Goal: Transaction & Acquisition: Purchase product/service

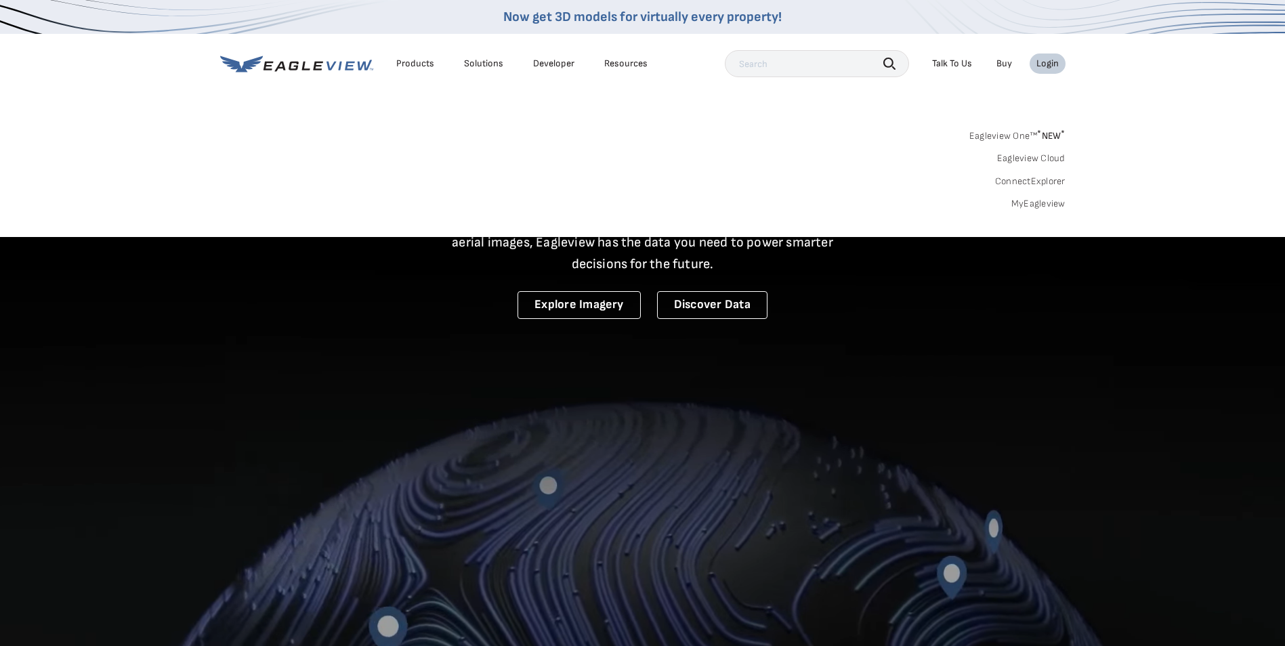
click at [1046, 202] on link "MyEagleview" at bounding box center [1038, 204] width 54 height 12
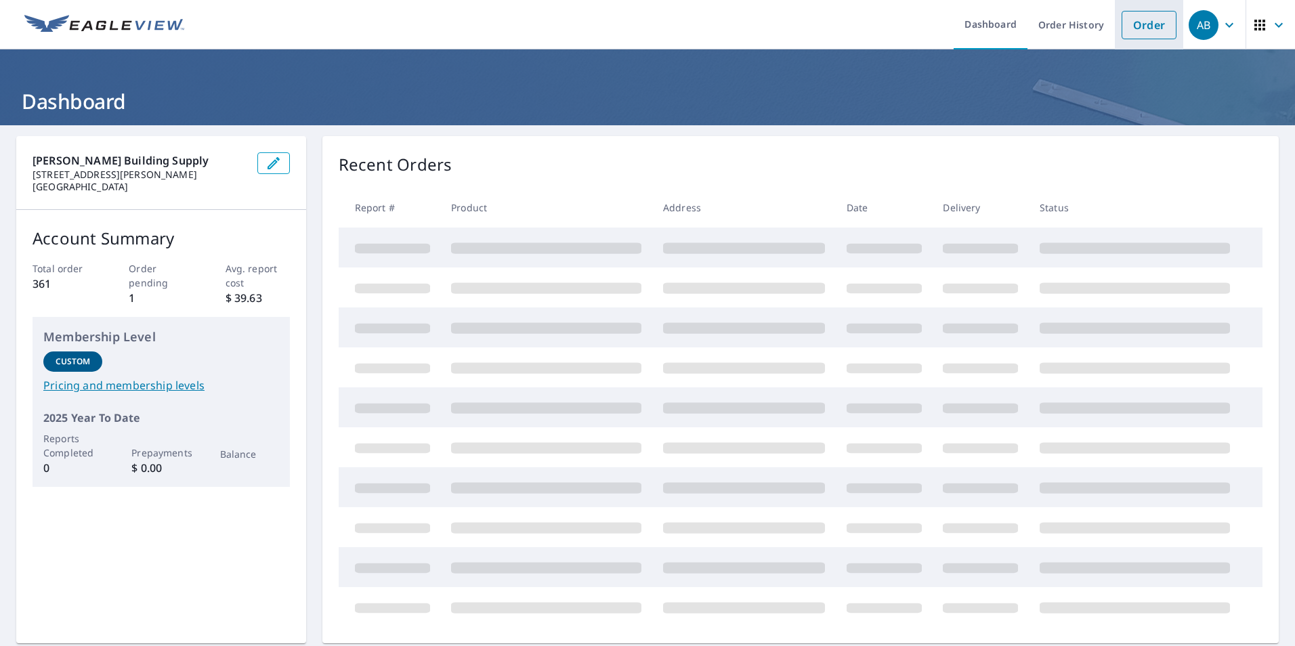
click at [1130, 23] on link "Order" at bounding box center [1148, 25] width 55 height 28
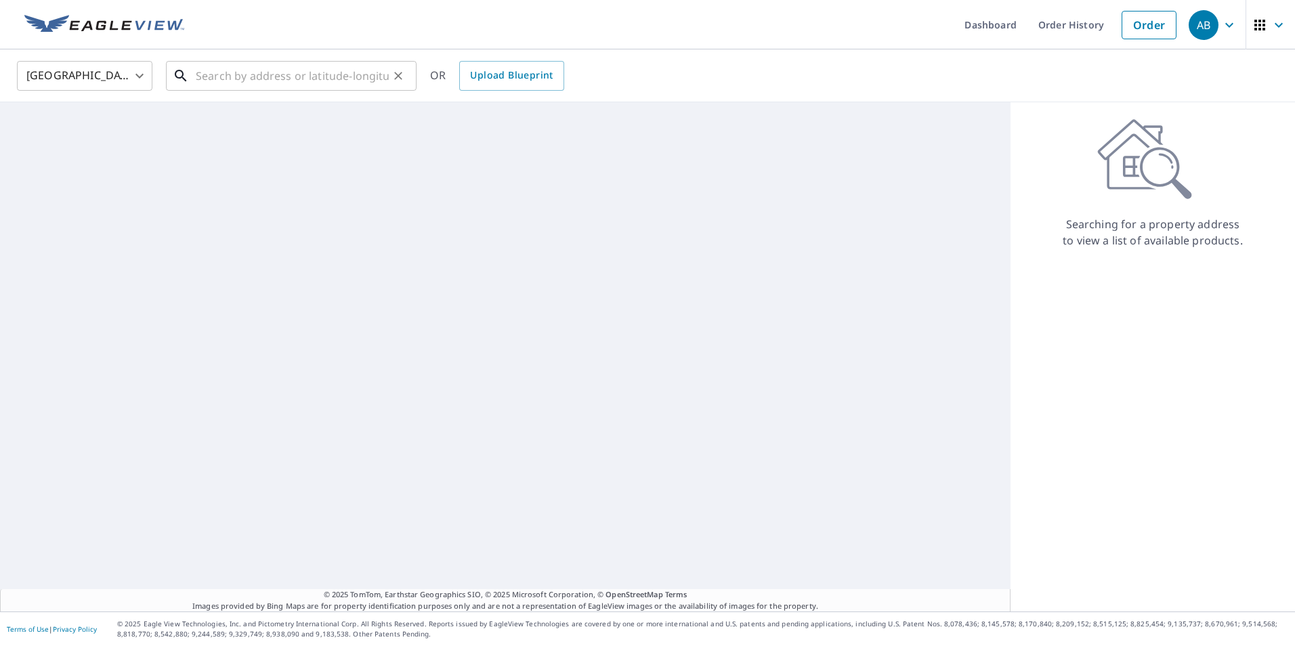
click at [306, 79] on input "text" at bounding box center [292, 76] width 193 height 38
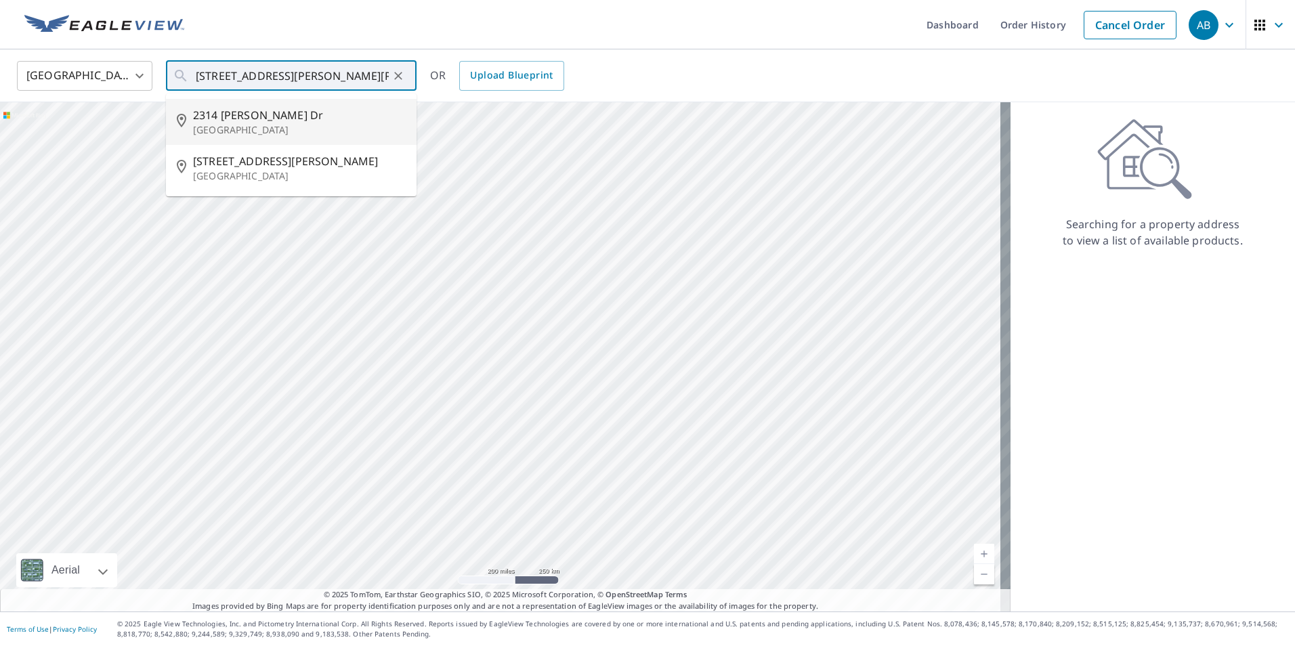
type input "[STREET_ADDRESS][PERSON_NAME][PERSON_NAME]"
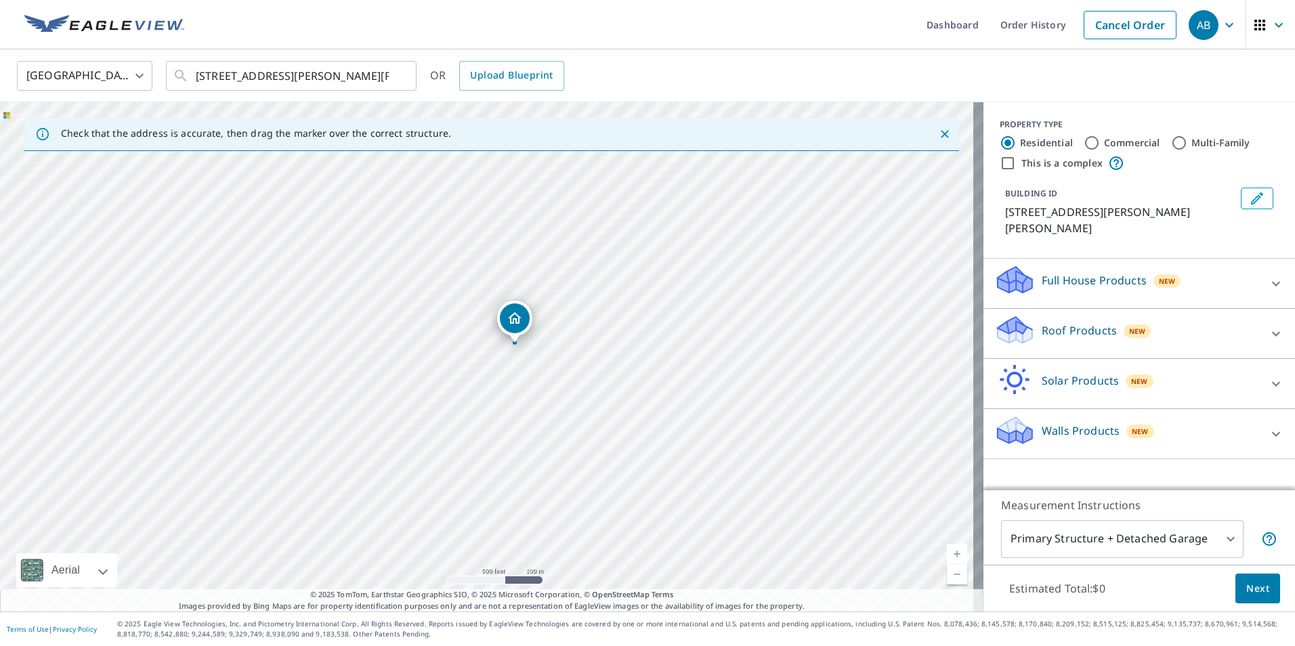
click at [1272, 431] on icon at bounding box center [1276, 433] width 8 height 5
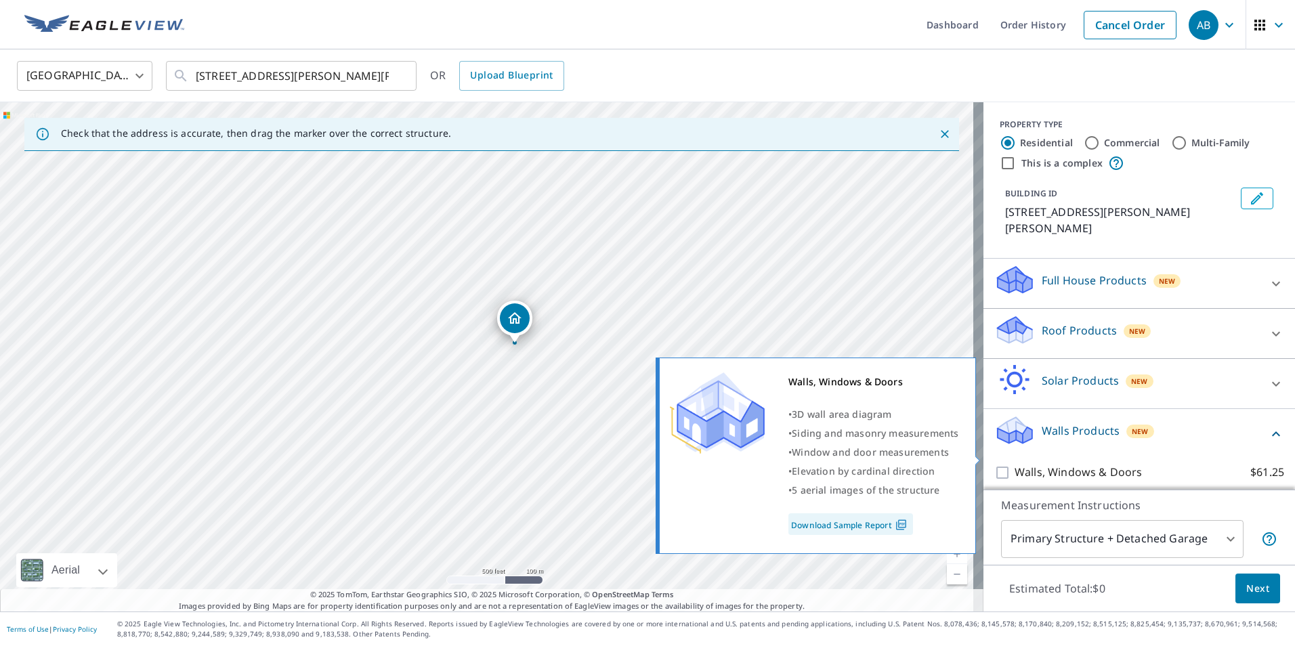
click at [994, 465] on input "Walls, Windows & Doors $61.25" at bounding box center [1004, 473] width 20 height 16
checkbox input "true"
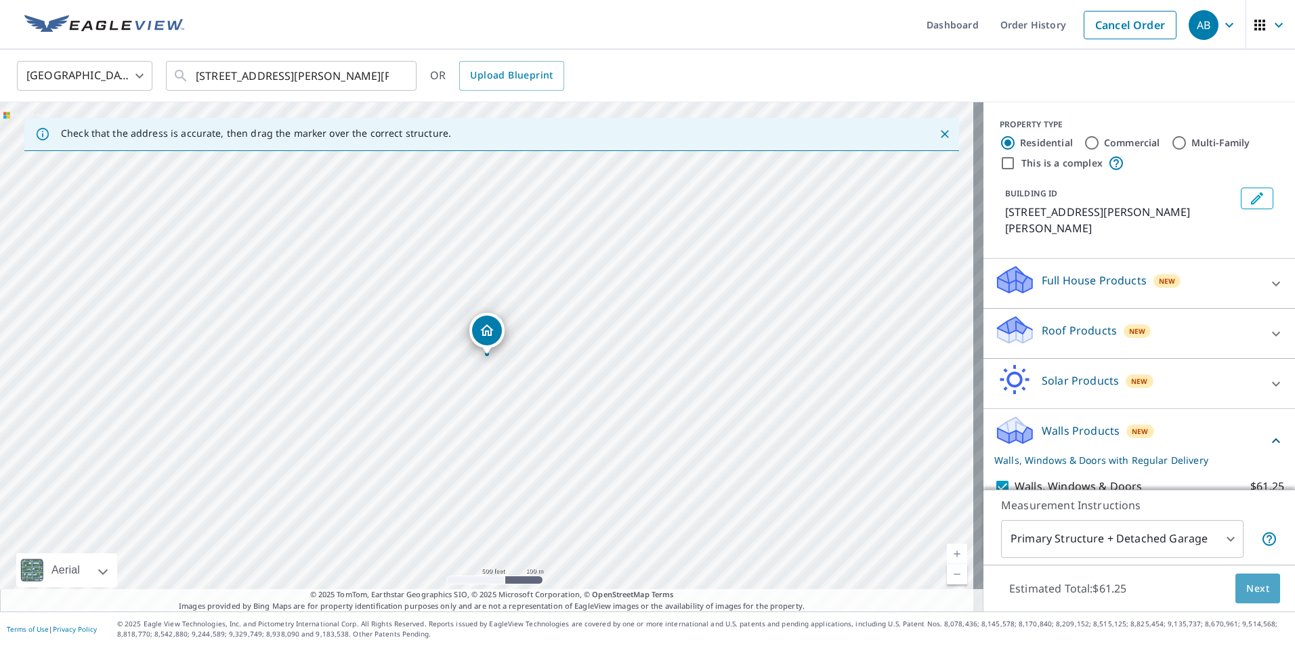
click at [1246, 591] on span "Next" at bounding box center [1257, 588] width 23 height 17
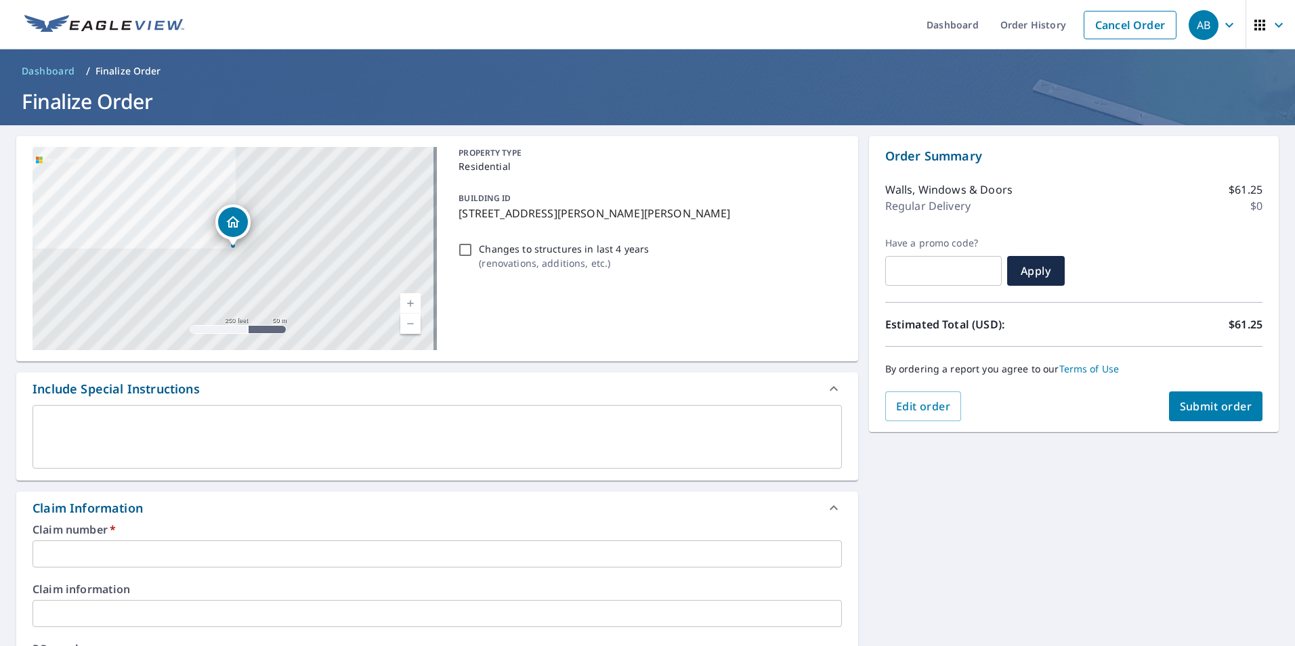
click at [465, 251] on input "Changes to structures in last 4 years ( renovations, additions, etc. )" at bounding box center [465, 250] width 16 height 16
checkbox input "true"
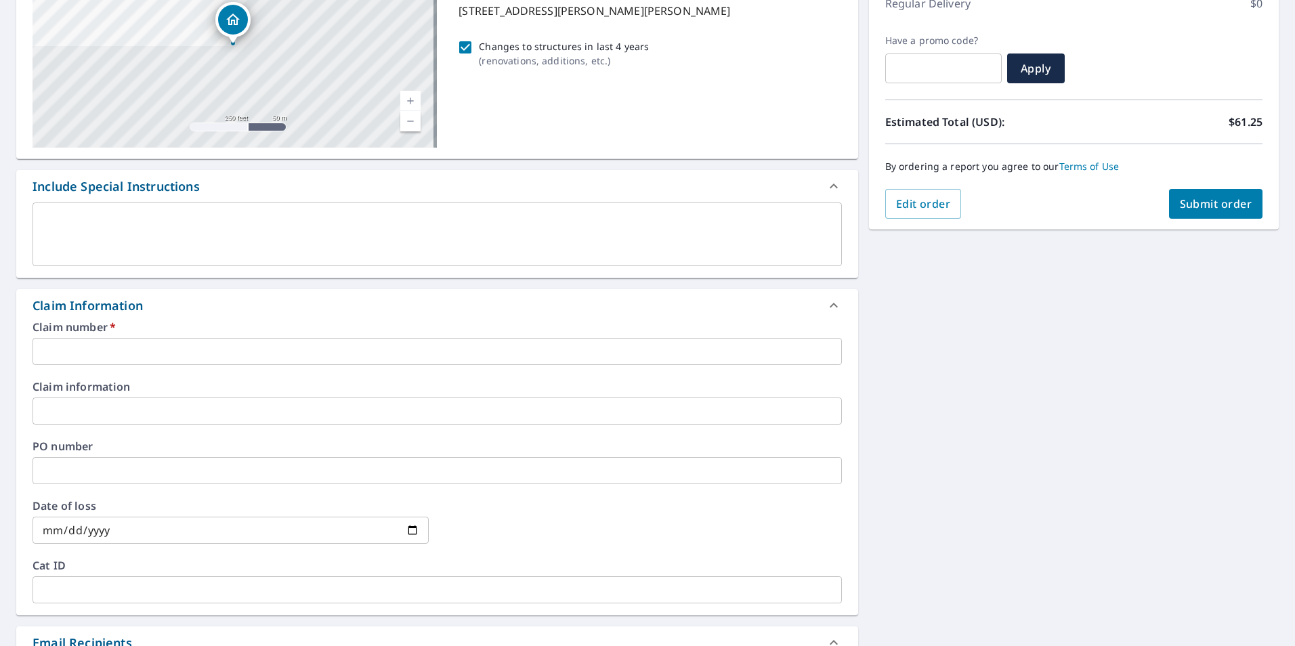
scroll to position [203, 0]
click at [93, 353] on input "text" at bounding box center [437, 350] width 809 height 27
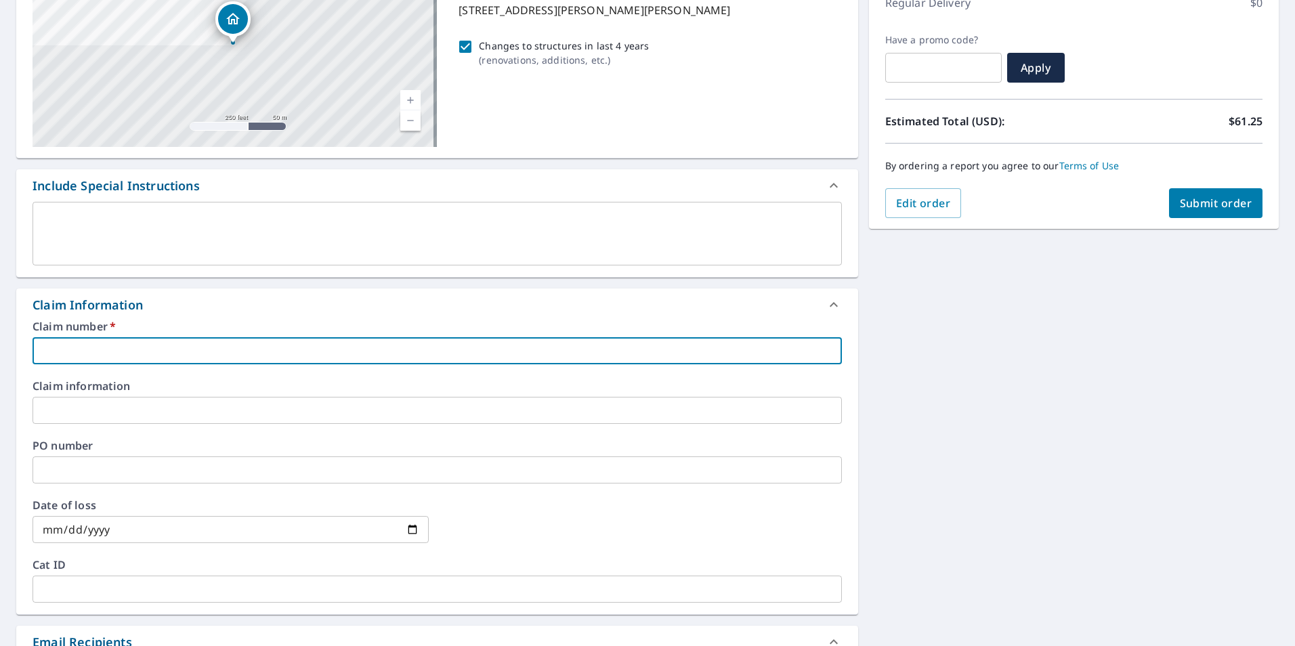
paste input "7893487"
type input "7893487"
checkbox input "true"
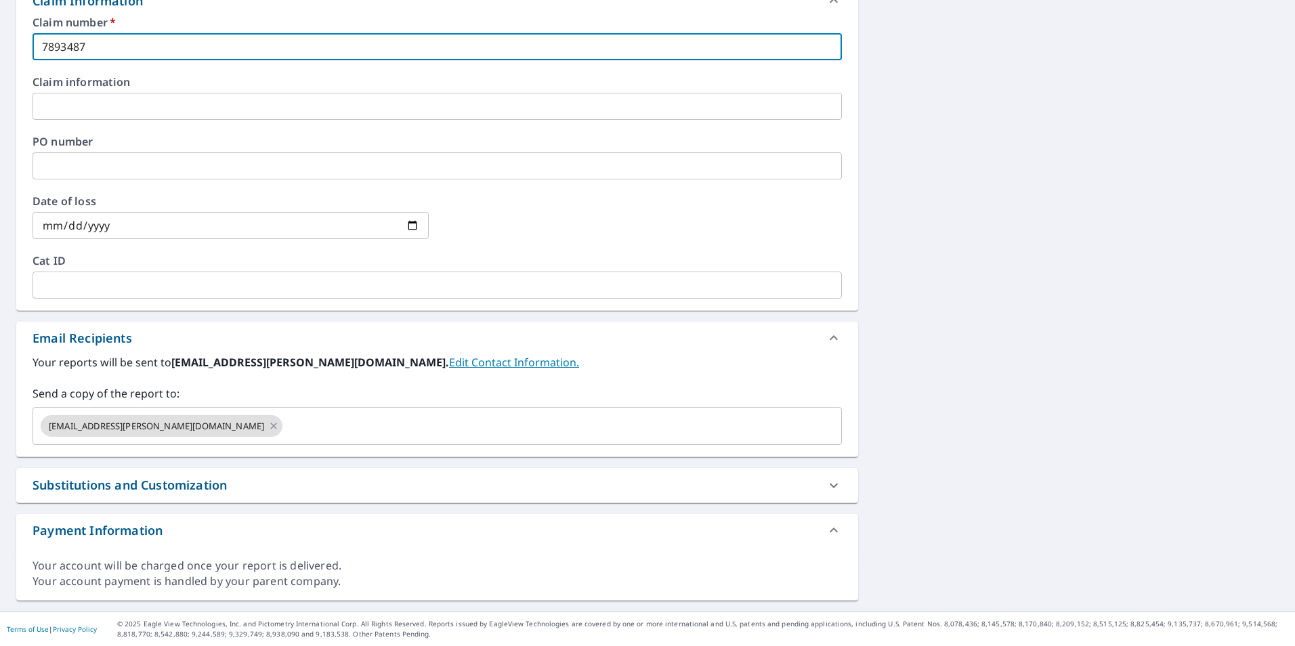
type input "7893487"
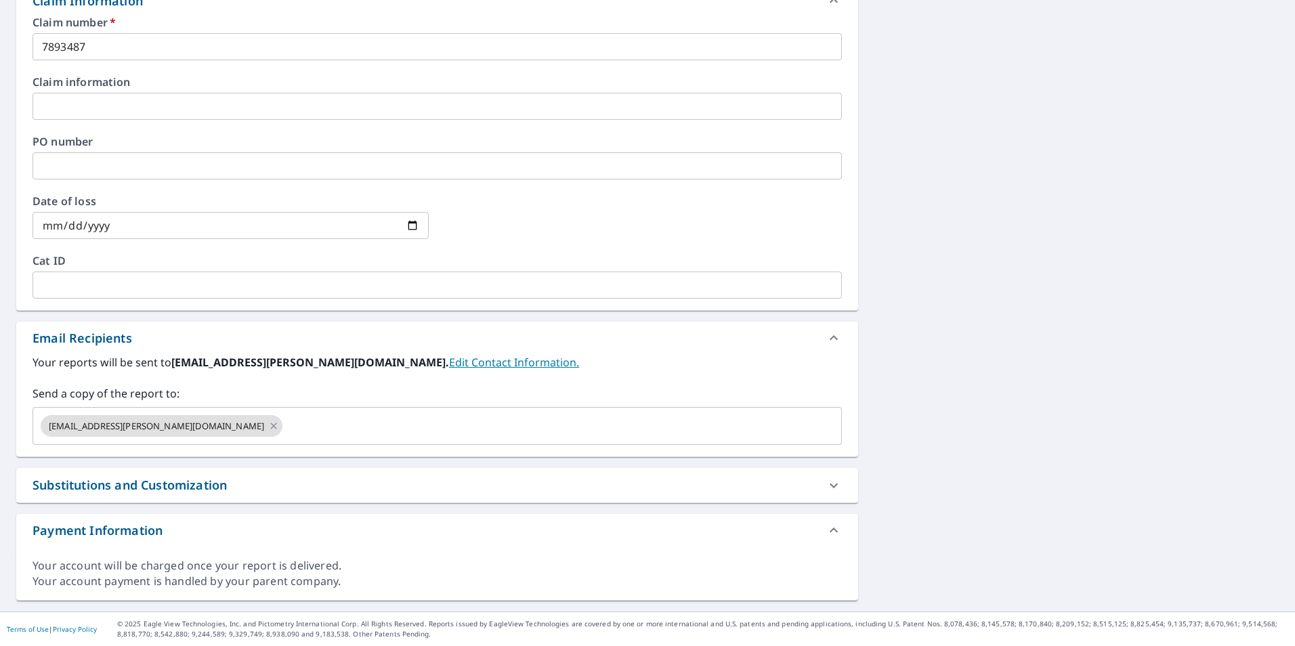
click at [154, 477] on div "Substitutions and Customization" at bounding box center [130, 485] width 194 height 18
checkbox input "true"
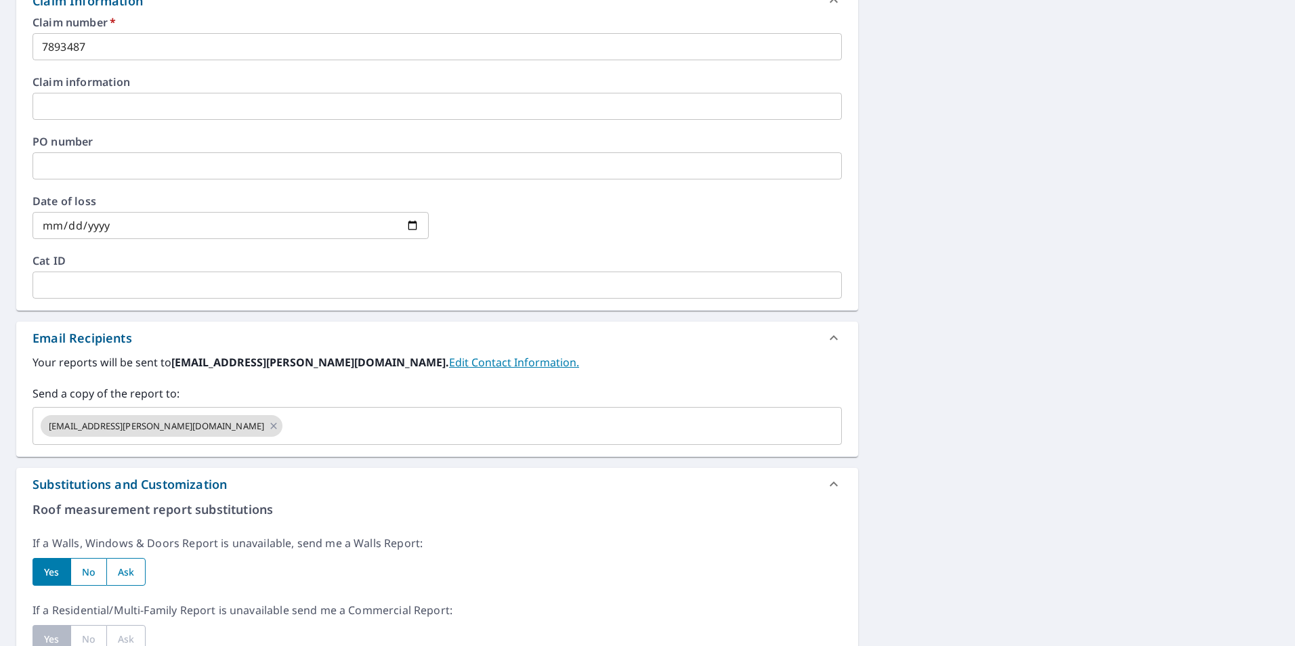
scroll to position [846, 0]
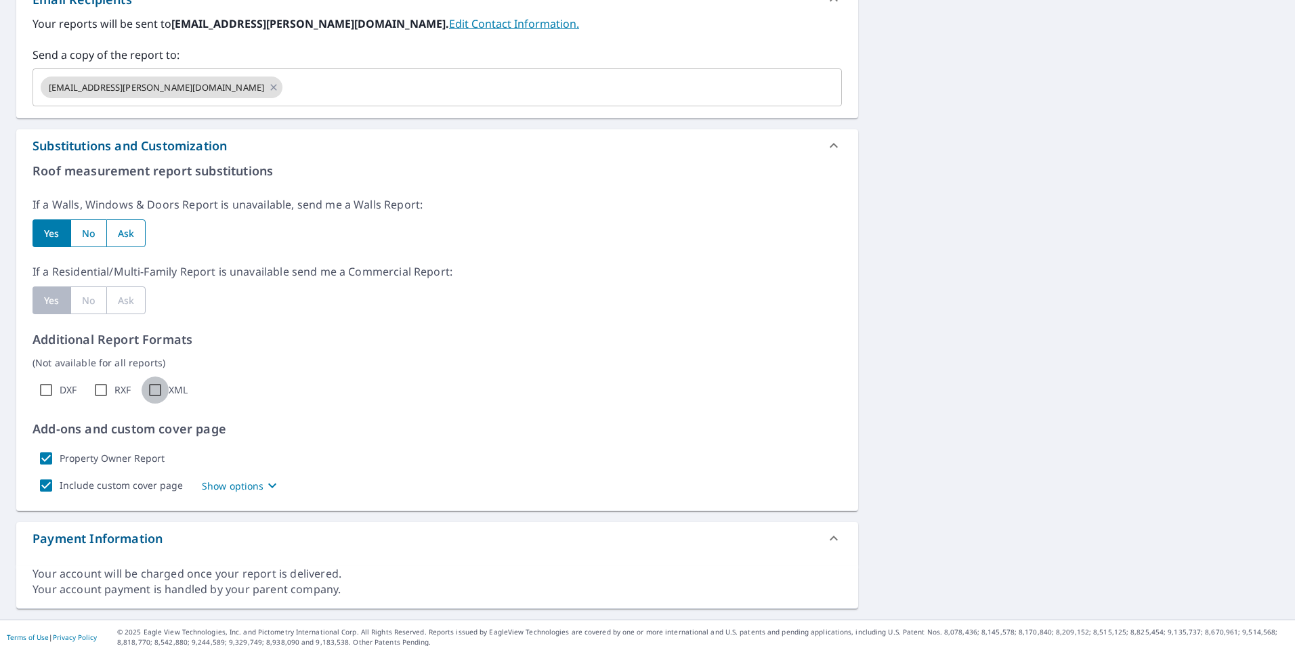
click at [156, 394] on input "XML" at bounding box center [155, 390] width 27 height 27
checkbox input "true"
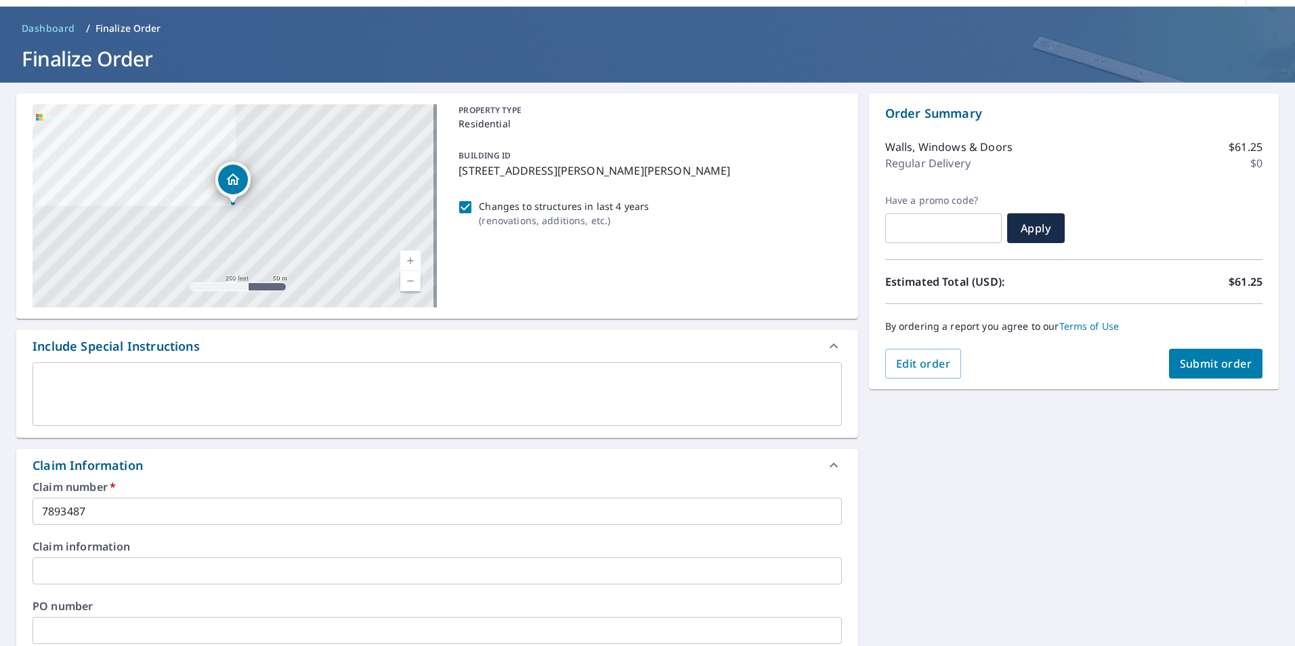
scroll to position [41, 0]
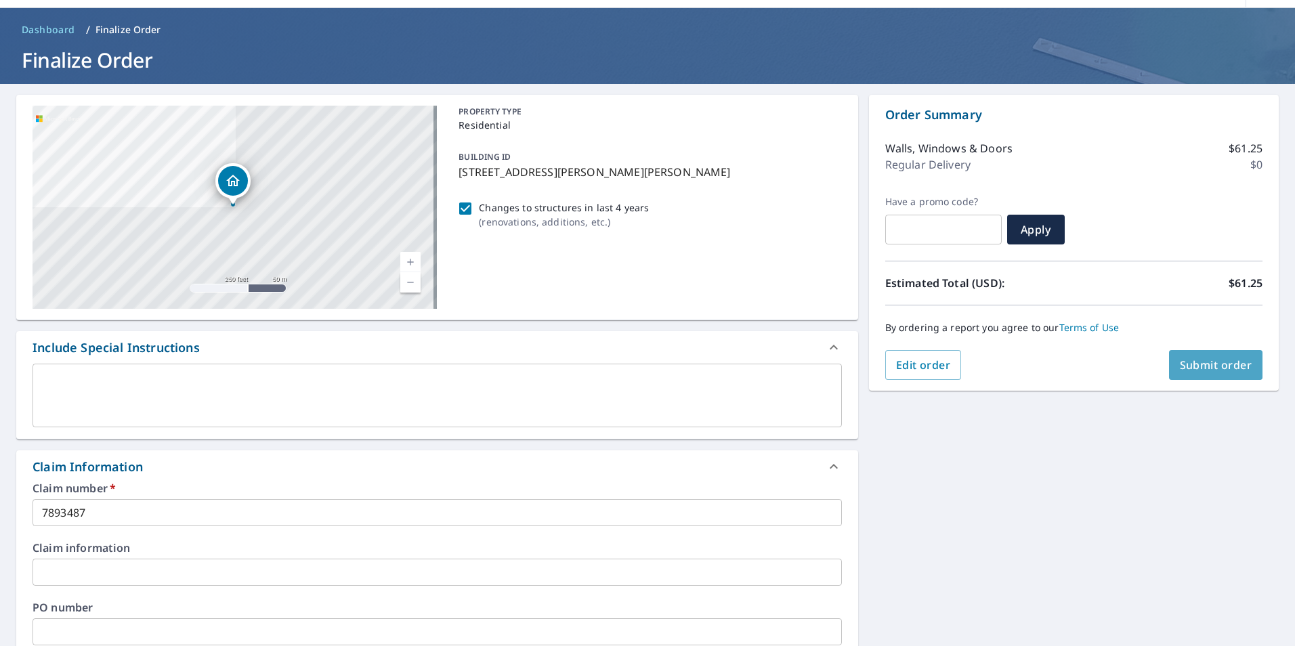
click at [1215, 370] on span "Submit order" at bounding box center [1216, 365] width 72 height 15
checkbox input "true"
